Goal: Navigation & Orientation: Understand site structure

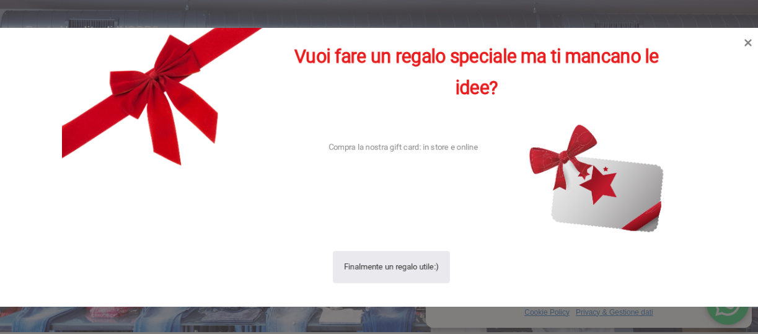
scroll to position [2, 0]
click at [746, 42] on icon at bounding box center [748, 41] width 17 height 17
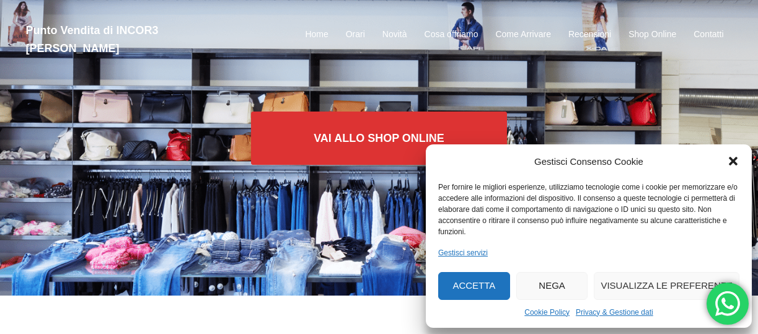
scroll to position [39, 0]
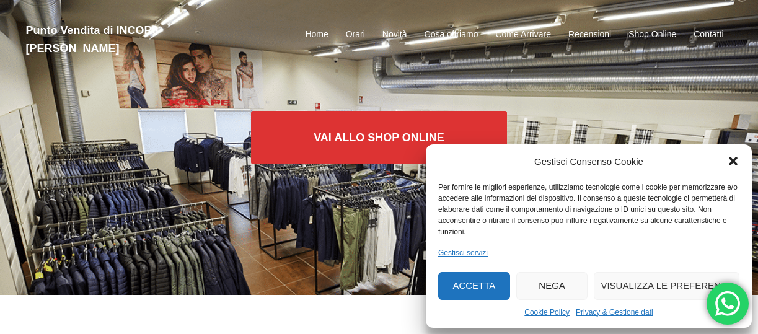
click at [733, 167] on icon "Chiudi la finestra di dialogo" at bounding box center [733, 161] width 12 height 12
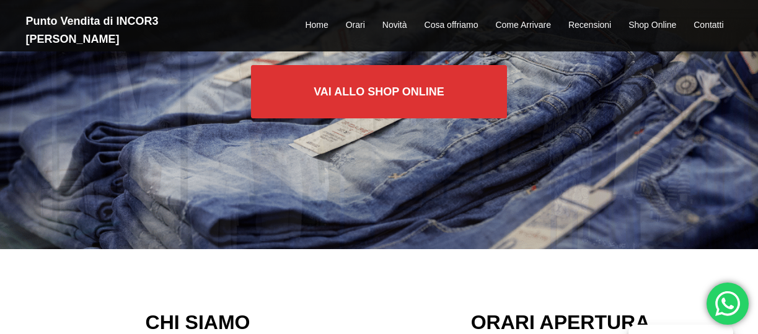
scroll to position [0, 0]
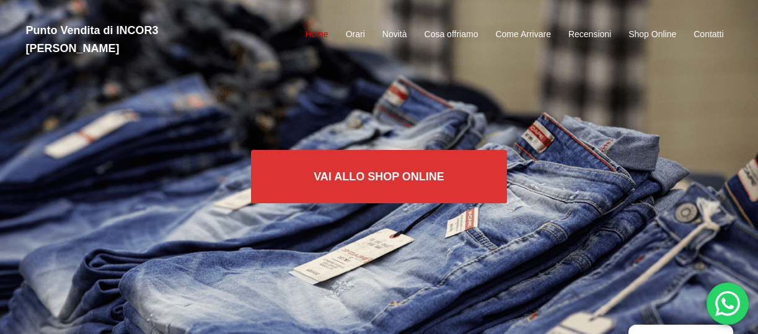
click at [316, 28] on link "Home" at bounding box center [316, 34] width 23 height 15
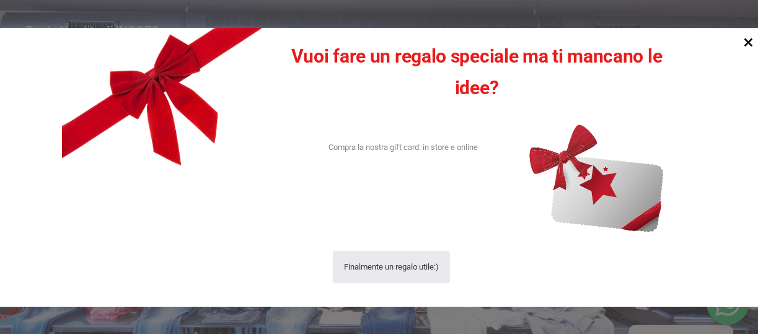
click at [750, 41] on icon at bounding box center [748, 42] width 9 height 9
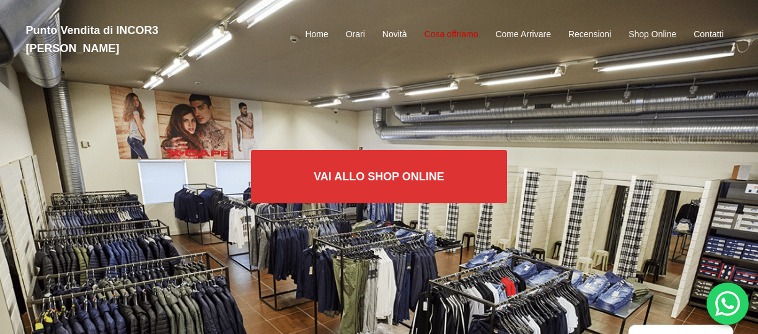
click at [446, 27] on link "Cosa offriamo" at bounding box center [452, 34] width 54 height 15
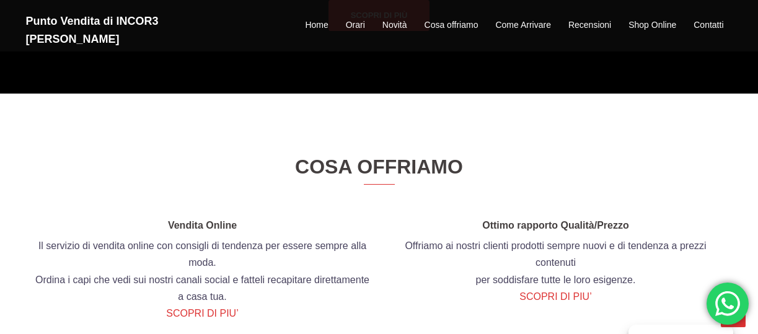
scroll to position [963, 0]
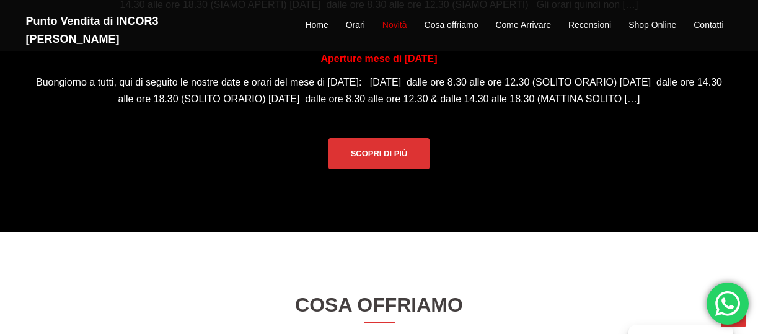
click at [389, 18] on link "Novità" at bounding box center [394, 25] width 25 height 15
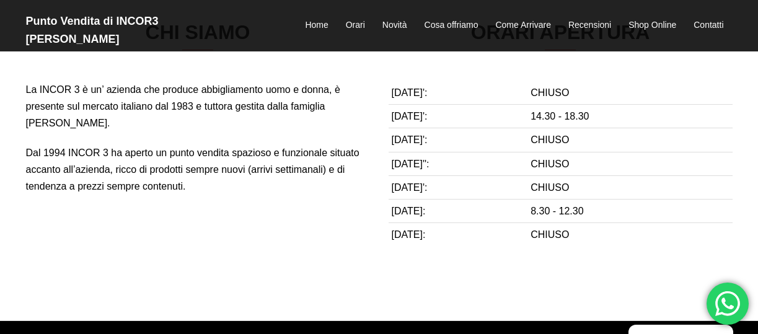
scroll to position [0, 0]
